Goal: Find specific page/section: Find specific page/section

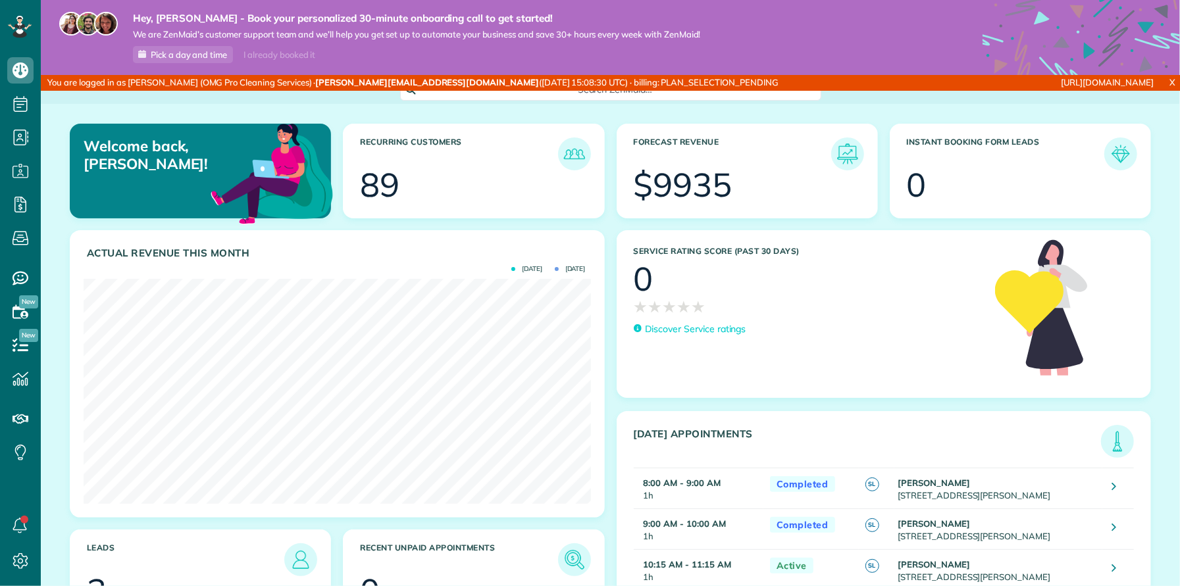
scroll to position [225, 507]
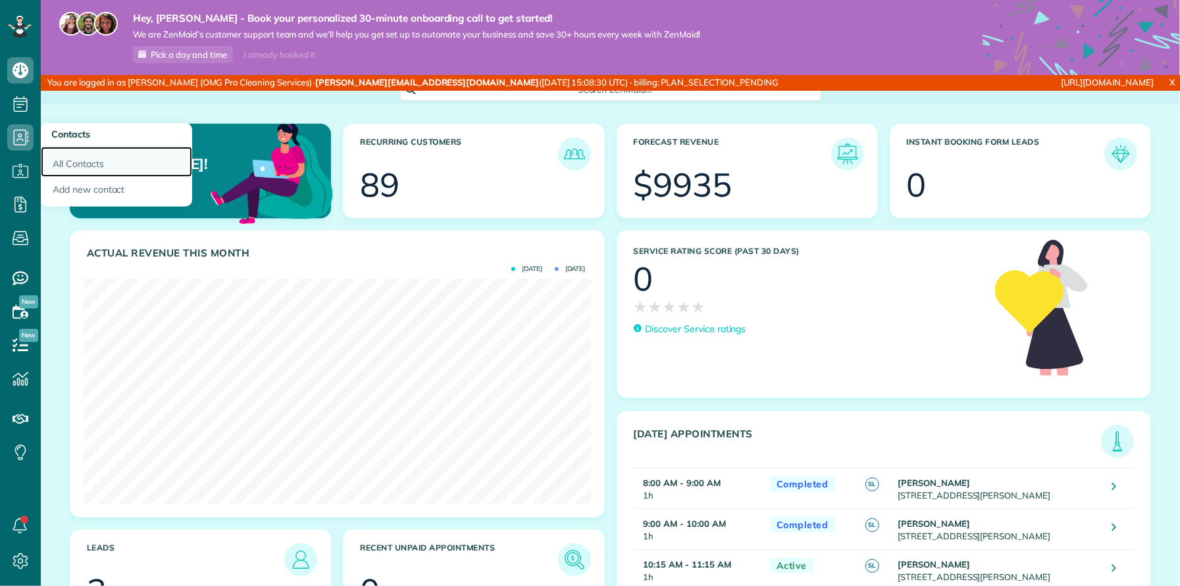
click at [63, 157] on link "All Contacts" at bounding box center [116, 162] width 151 height 30
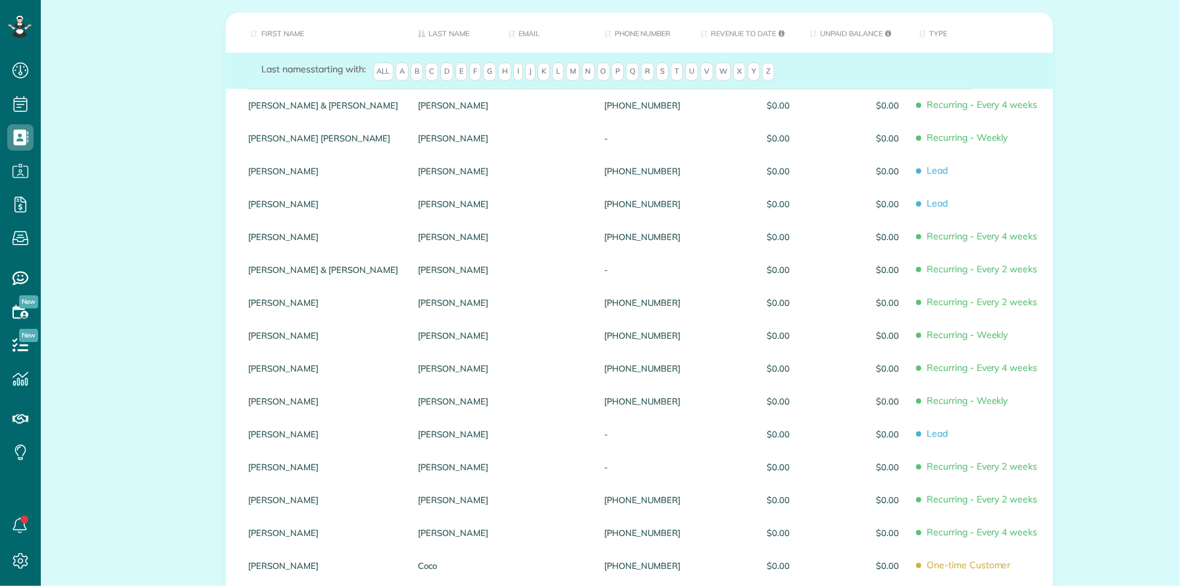
scroll to position [3, 0]
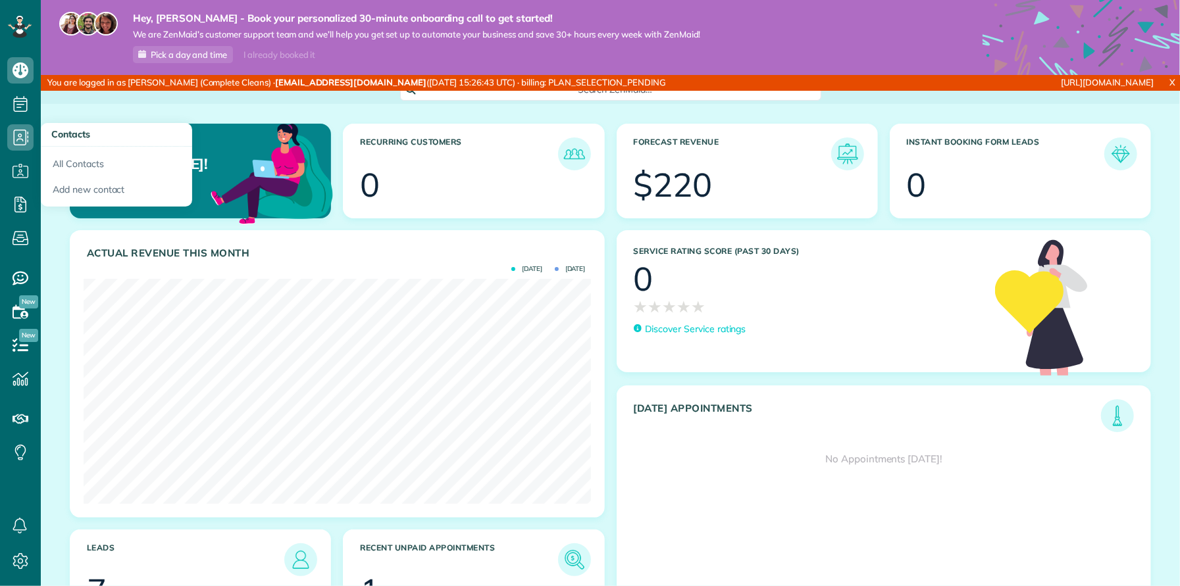
scroll to position [225, 507]
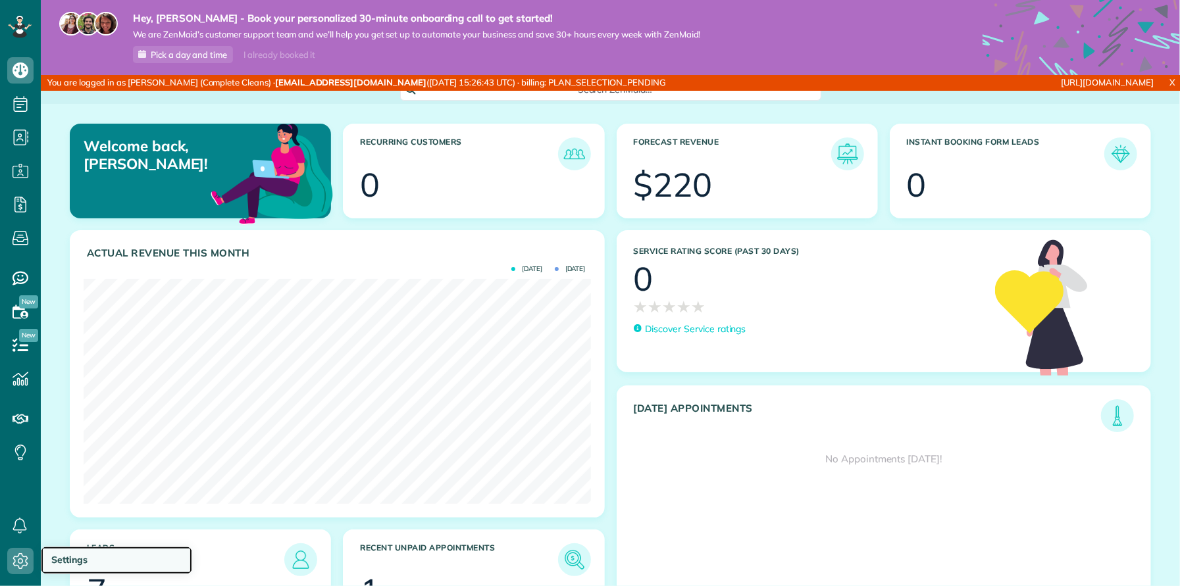
click at [61, 562] on span "Settings" at bounding box center [69, 560] width 36 height 12
